Goal: Information Seeking & Learning: Learn about a topic

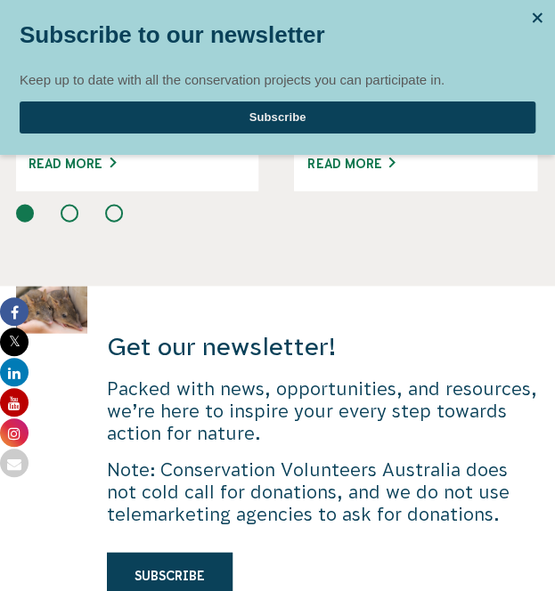
scroll to position [4163, 0]
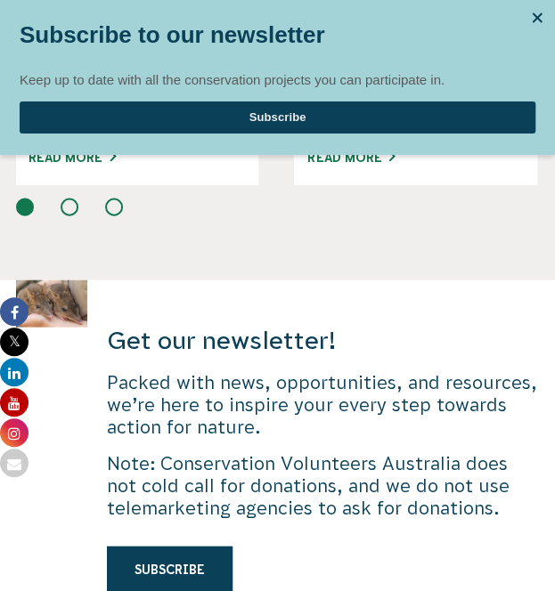
click at [536, 20] on div at bounding box center [537, 17] width 27 height 27
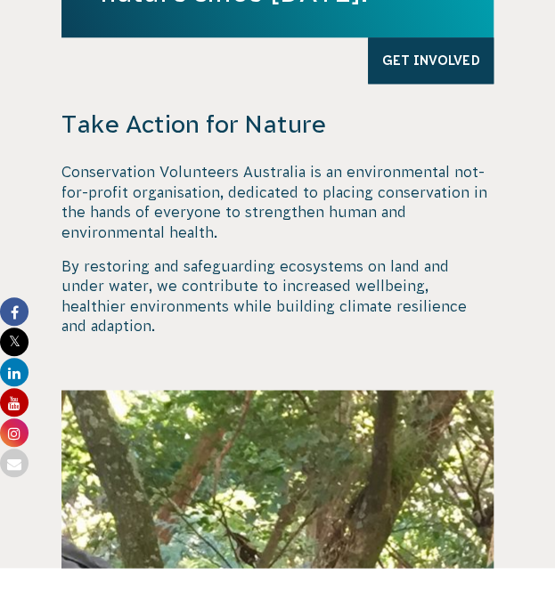
scroll to position [0, 0]
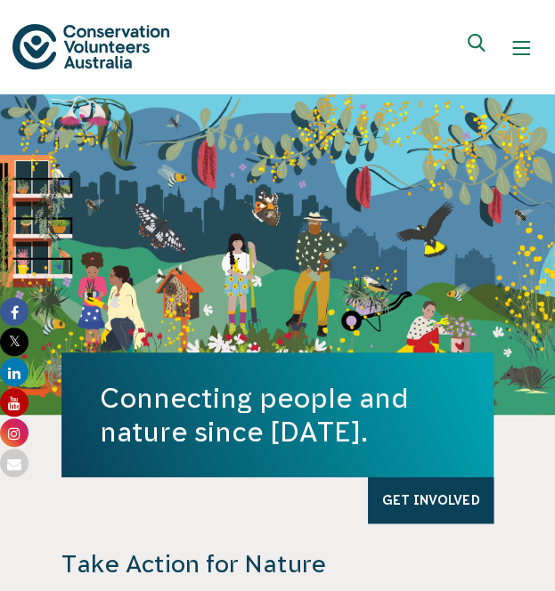
click at [509, 36] on button "Show mobile navigation menu" at bounding box center [521, 48] width 43 height 43
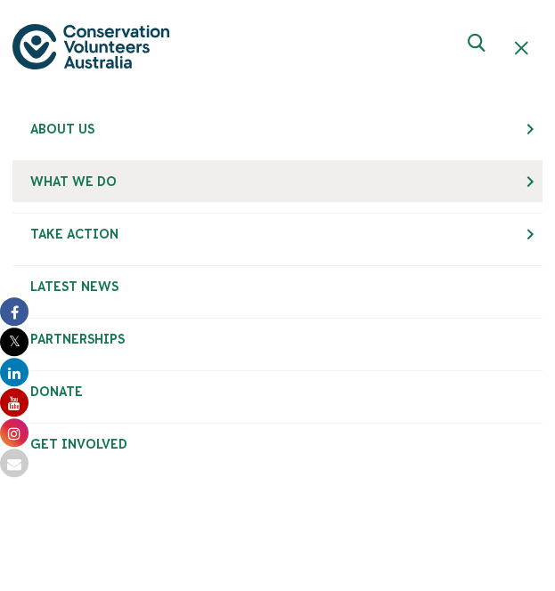
click at [391, 178] on link "What We Do" at bounding box center [277, 181] width 530 height 41
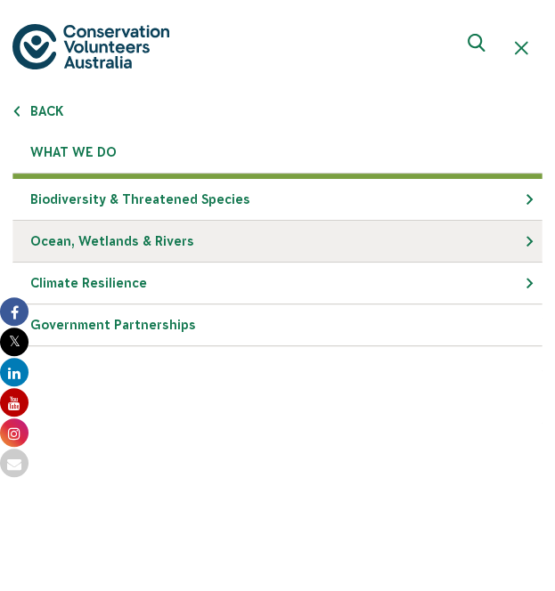
click at [392, 238] on link "Ocean, Wetlands & Rivers" at bounding box center [277, 242] width 530 height 42
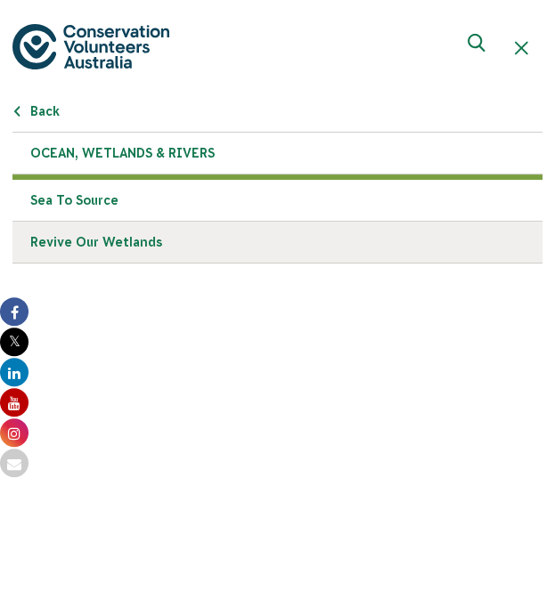
click at [396, 231] on link "Revive Our Wetlands" at bounding box center [277, 243] width 530 height 42
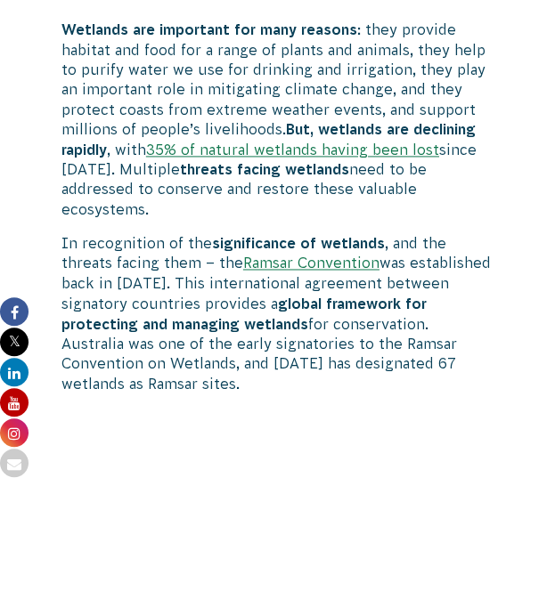
scroll to position [541, 0]
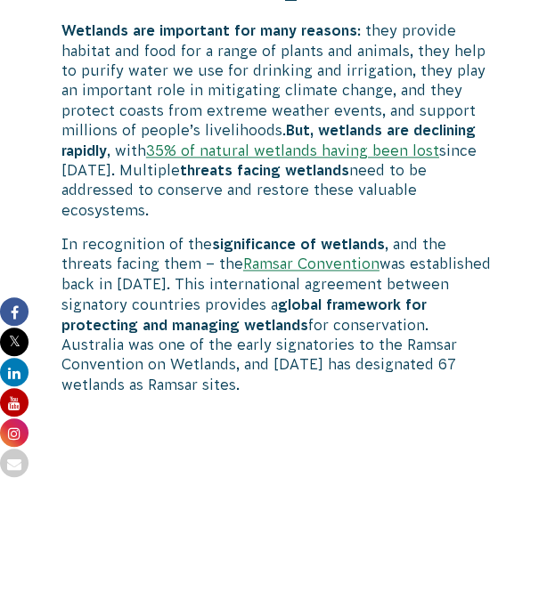
click at [455, 85] on p "Wetlands are important for many reasons : they provide habitat and food for a r…" at bounding box center [277, 119] width 432 height 199
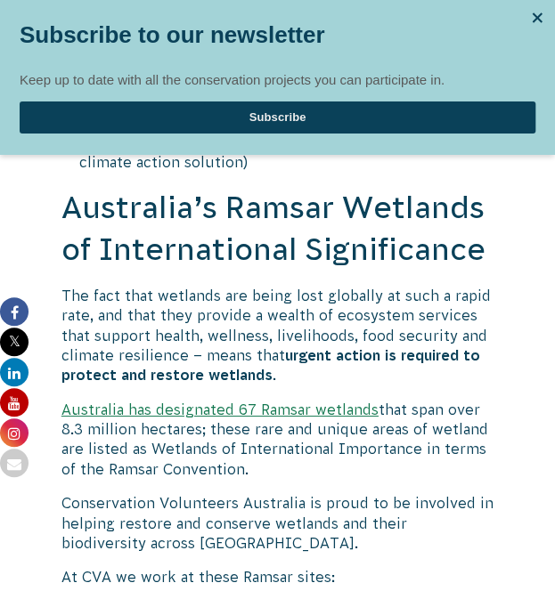
scroll to position [3106, 0]
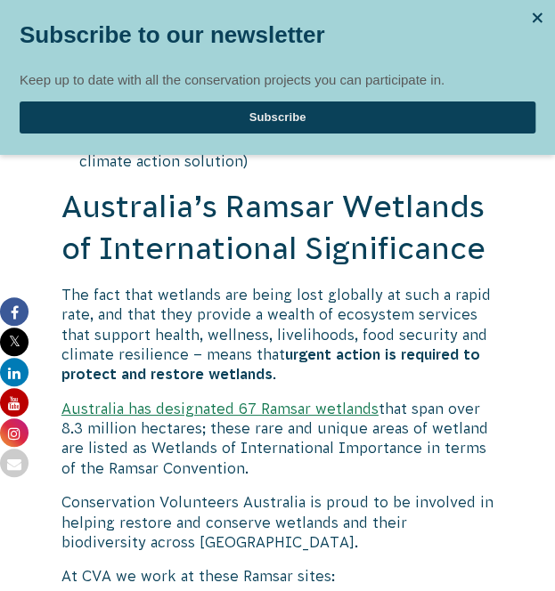
click at [541, 15] on div at bounding box center [537, 17] width 27 height 27
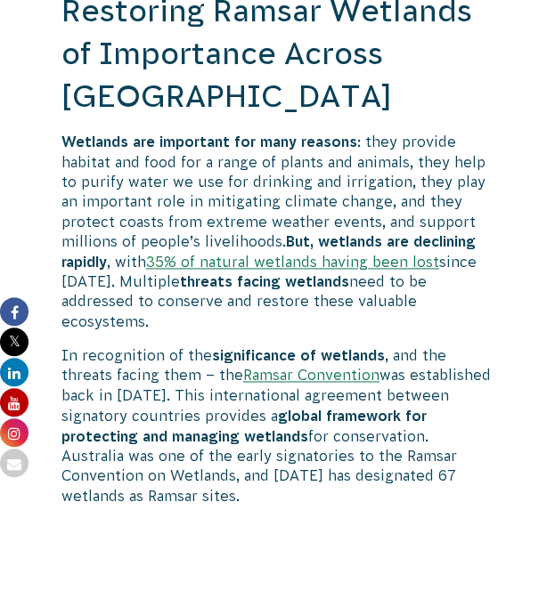
scroll to position [0, 0]
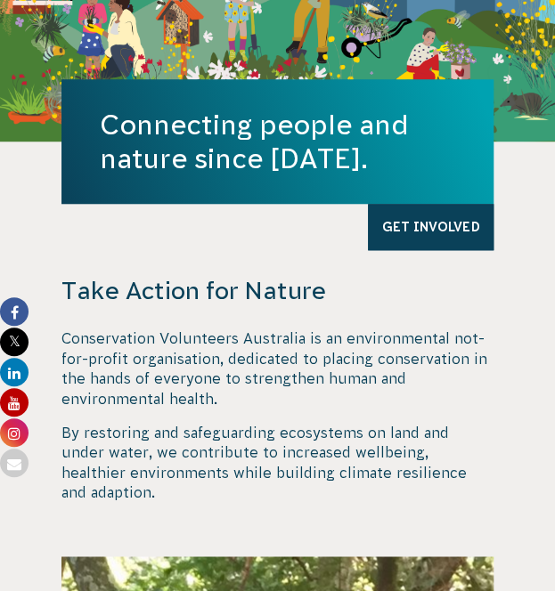
scroll to position [76, 0]
